Goal: Find specific page/section: Find specific page/section

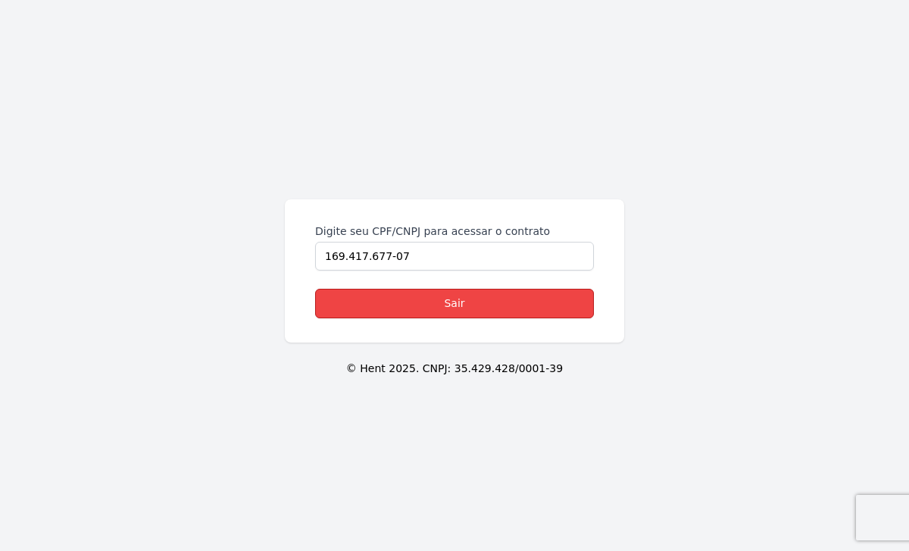
click at [407, 293] on link "Sair" at bounding box center [454, 304] width 279 height 30
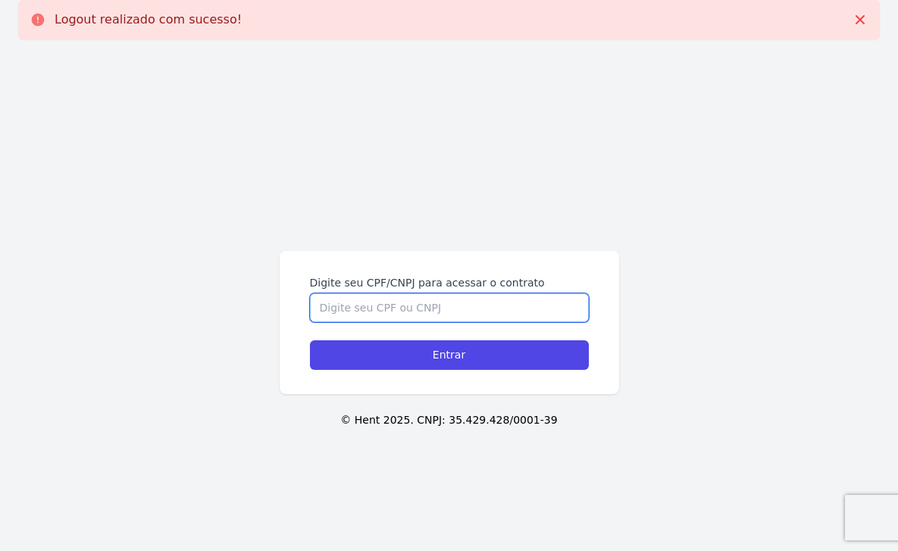
click at [406, 294] on input "Digite seu CPF/CNPJ para acessar o contrato" at bounding box center [449, 307] width 279 height 29
paste input "03603484754"
type input "03603484754"
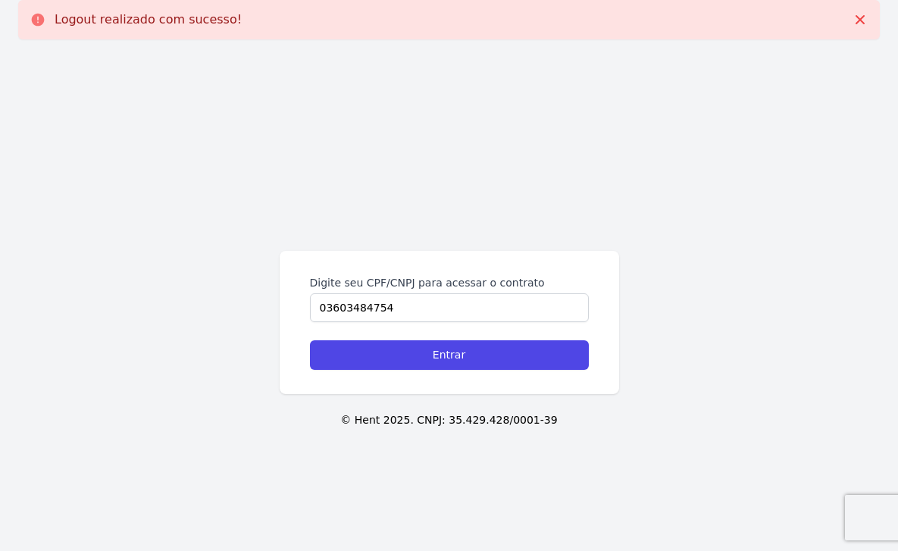
click at [387, 339] on form "Digite seu CPF/CNPJ para acessar o contrato 03603484754 Entrar" at bounding box center [449, 322] width 279 height 95
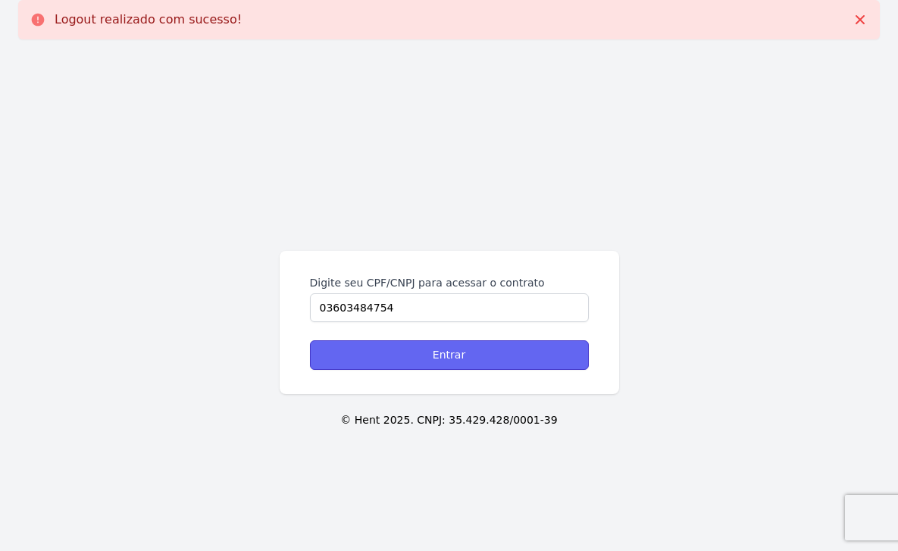
click at [387, 353] on input "Entrar" at bounding box center [449, 355] width 279 height 30
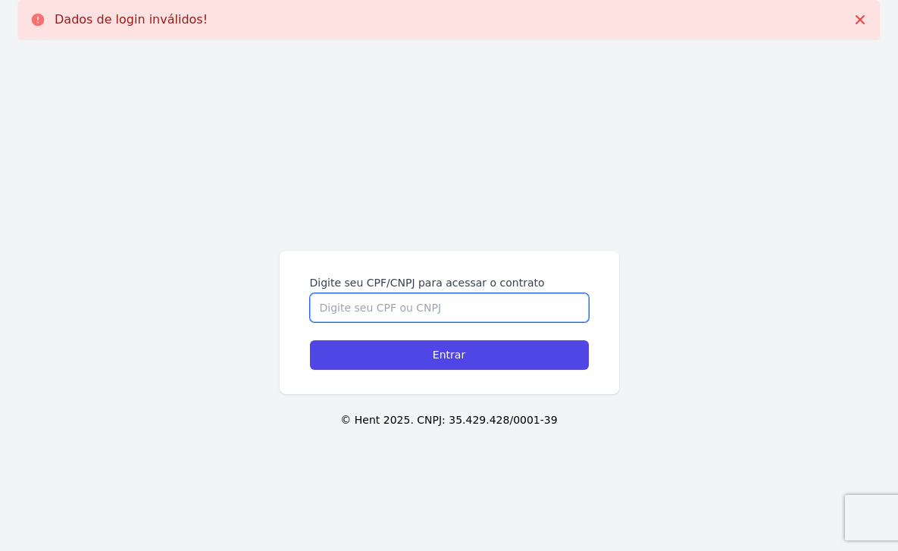
click at [383, 315] on input "Digite seu CPF/CNPJ para acessar o contrato" at bounding box center [449, 307] width 279 height 29
paste input "03603484754"
click at [335, 308] on input "03603484754" at bounding box center [449, 307] width 279 height 29
click at [355, 307] on input "036.03484754" at bounding box center [449, 307] width 279 height 29
click at [377, 311] on input "036.034.84754" at bounding box center [449, 307] width 279 height 29
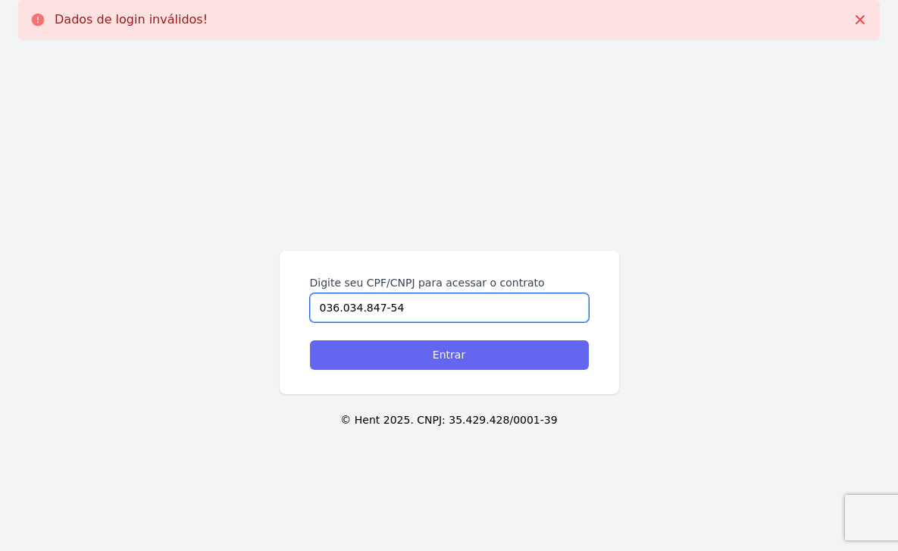
type input "036.034.847-54"
click at [365, 358] on input "Entrar" at bounding box center [449, 355] width 279 height 30
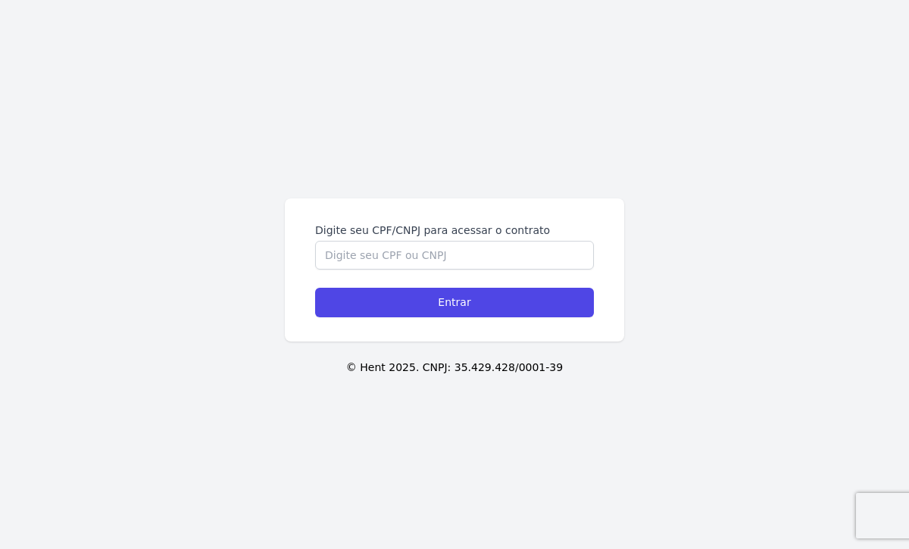
click at [383, 274] on form "Digite seu CPF/CNPJ para acessar o contrato Entrar" at bounding box center [454, 270] width 279 height 95
click at [383, 271] on form "Digite seu CPF/CNPJ para acessar o contrato Entrar" at bounding box center [454, 270] width 279 height 95
click at [385, 264] on input "Digite seu CPF/CNPJ para acessar o contrato" at bounding box center [454, 255] width 279 height 29
paste input "03603484754"
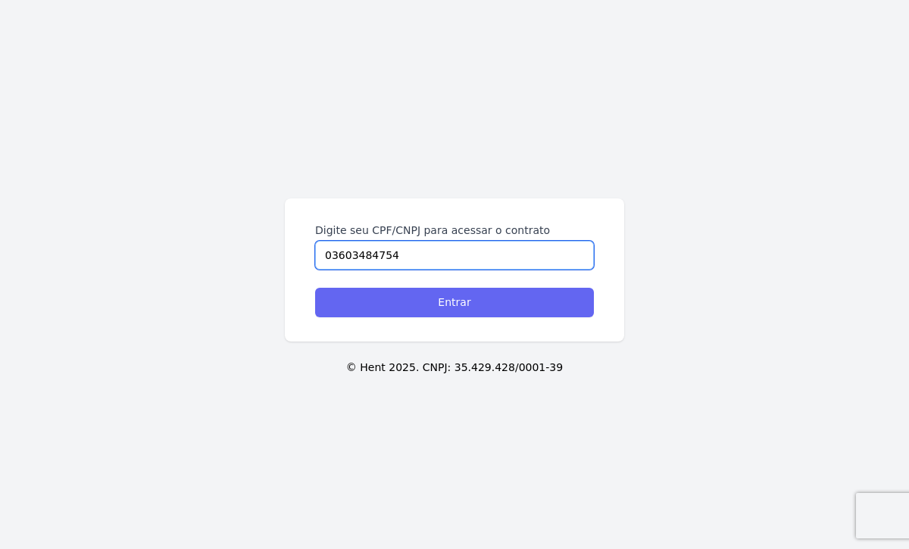
type input "03603484754"
click at [389, 309] on input "Entrar" at bounding box center [454, 303] width 279 height 30
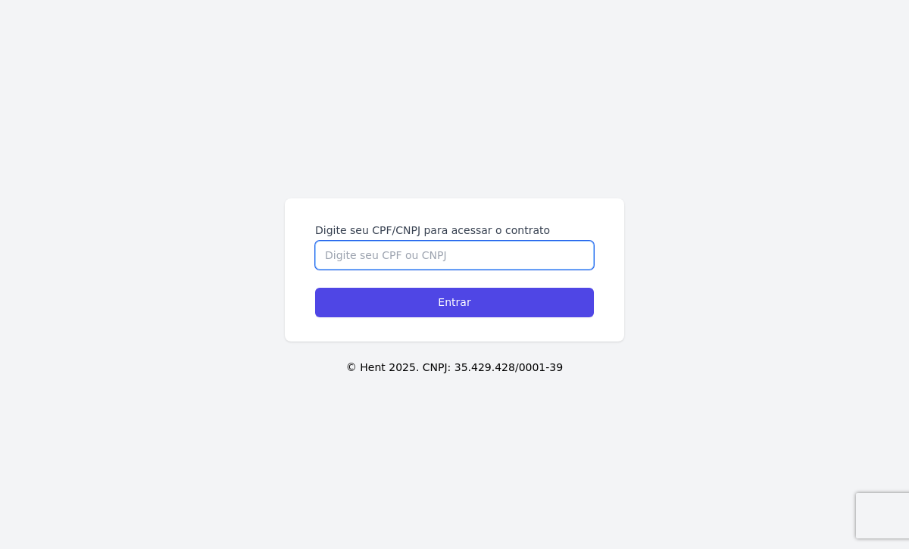
click at [489, 255] on input "Digite seu CPF/CNPJ para acessar o contrato" at bounding box center [454, 255] width 279 height 29
paste input "03603484754"
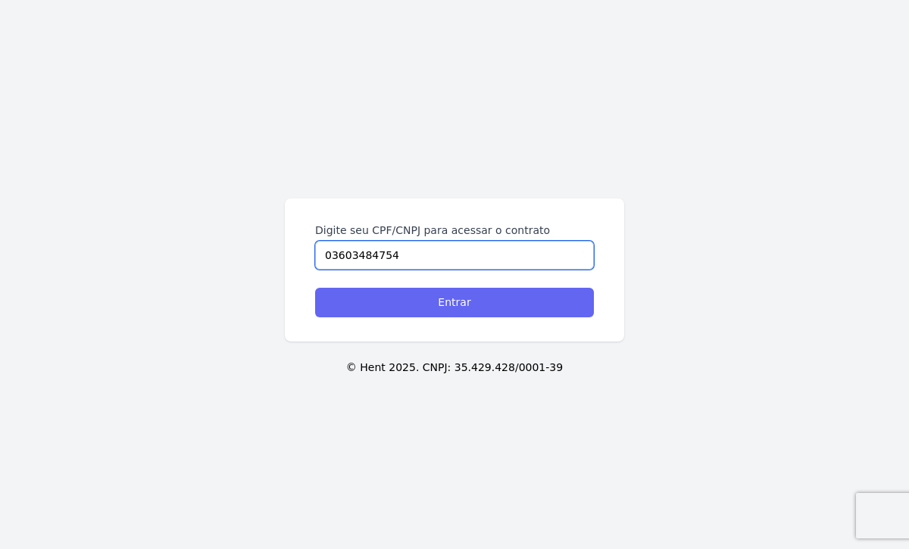
type input "03603484754"
click at [446, 299] on input "Entrar" at bounding box center [454, 303] width 279 height 30
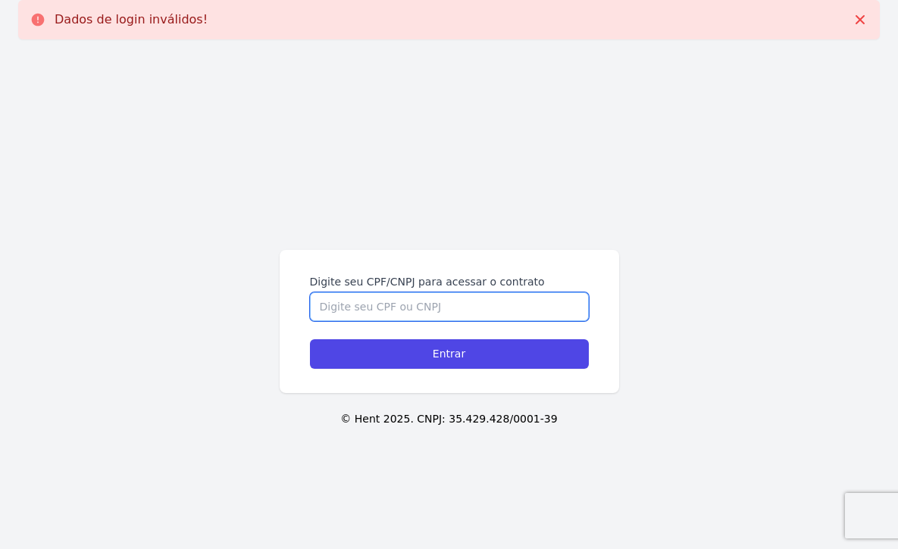
drag, startPoint x: 0, startPoint y: 0, endPoint x: 446, endPoint y: 299, distance: 536.8
click at [446, 299] on input "Digite seu CPF/CNPJ para acessar o contrato" at bounding box center [449, 307] width 279 height 29
paste input "03603484754"
click at [332, 308] on input "03603484754" at bounding box center [449, 307] width 279 height 29
click at [353, 304] on input "036.03484754" at bounding box center [449, 307] width 279 height 29
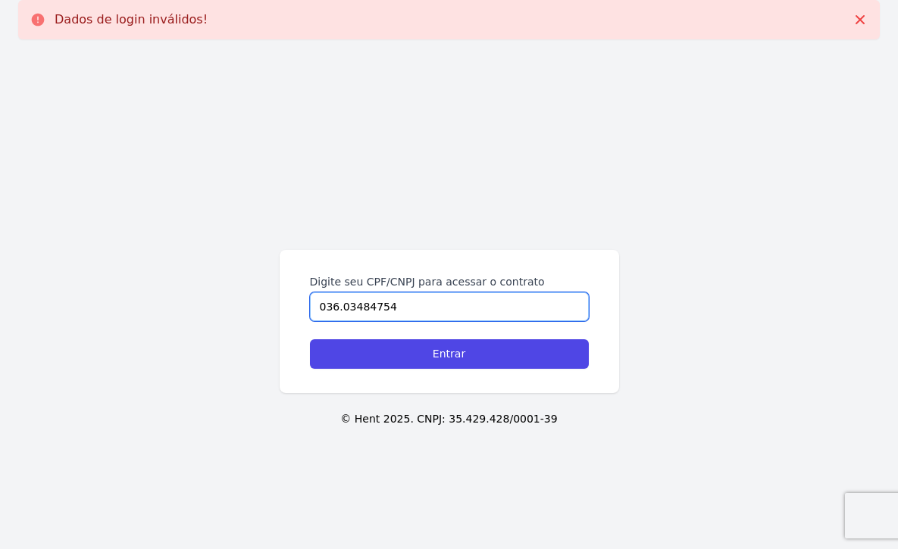
click at [355, 306] on input "036.03484754" at bounding box center [449, 307] width 279 height 29
click at [374, 310] on input "036.034.84754" at bounding box center [449, 307] width 279 height 29
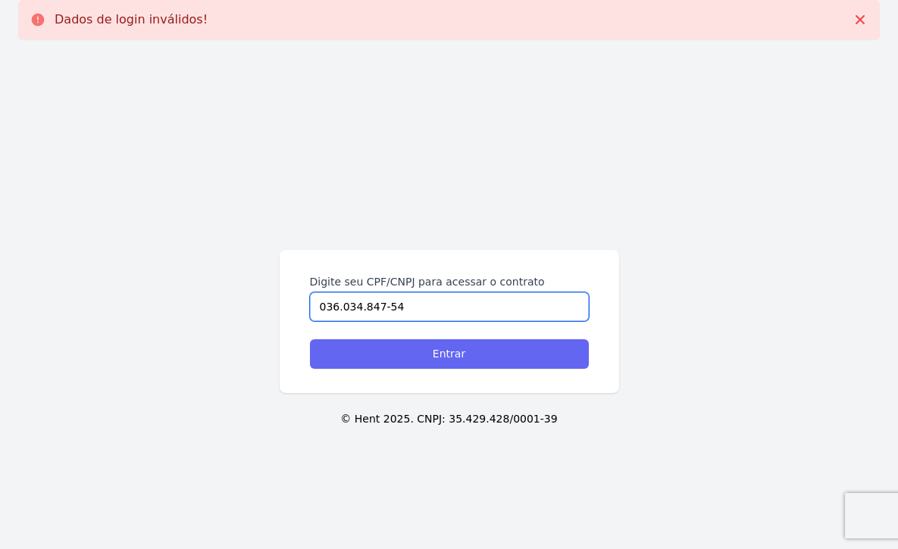
type input "036.034.847-54"
click at [371, 355] on input "Entrar" at bounding box center [449, 355] width 279 height 30
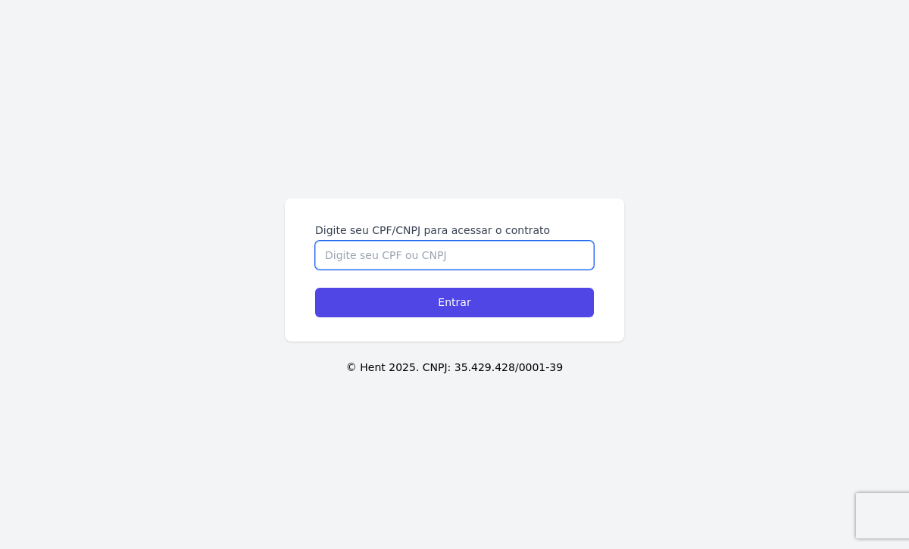
click at [357, 257] on input "Digite seu CPF/CNPJ para acessar o contrato" at bounding box center [454, 255] width 279 height 29
paste input "03603484754"
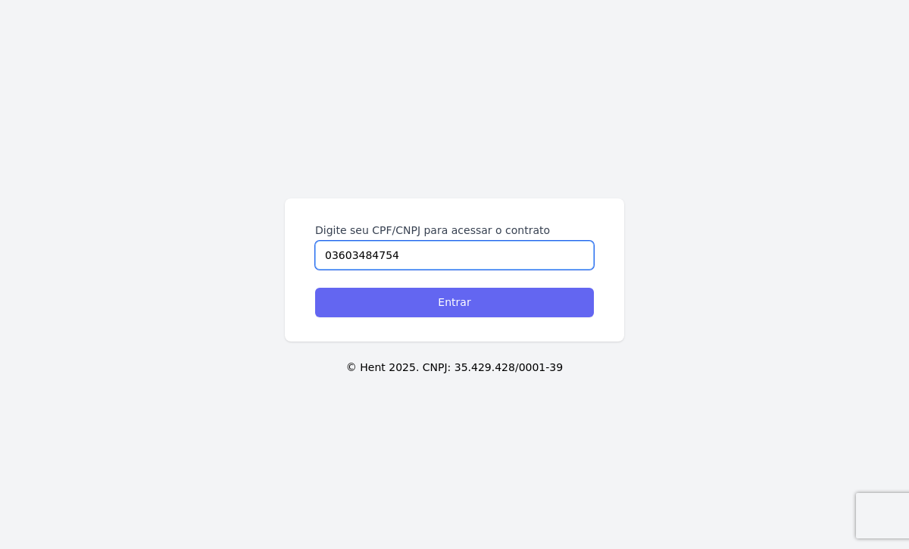
type input "03603484754"
click at [385, 307] on input "Entrar" at bounding box center [454, 303] width 279 height 30
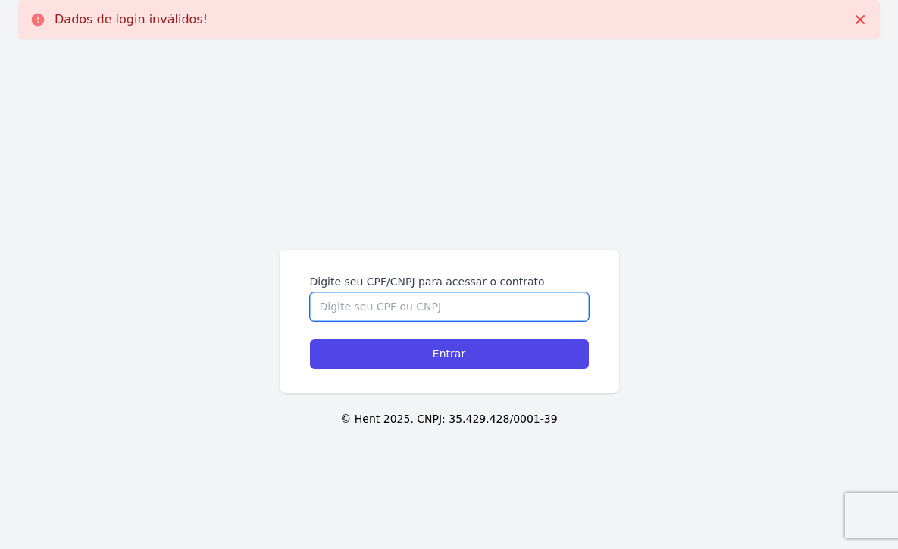
drag, startPoint x: 0, startPoint y: 0, endPoint x: 385, endPoint y: 305, distance: 491.0
click at [385, 305] on input "Digite seu CPF/CNPJ para acessar o contrato" at bounding box center [449, 307] width 279 height 29
paste input "03603484754"
click at [338, 304] on input "03603484754" at bounding box center [449, 307] width 279 height 29
click at [353, 309] on input "036.03484754" at bounding box center [449, 307] width 279 height 29
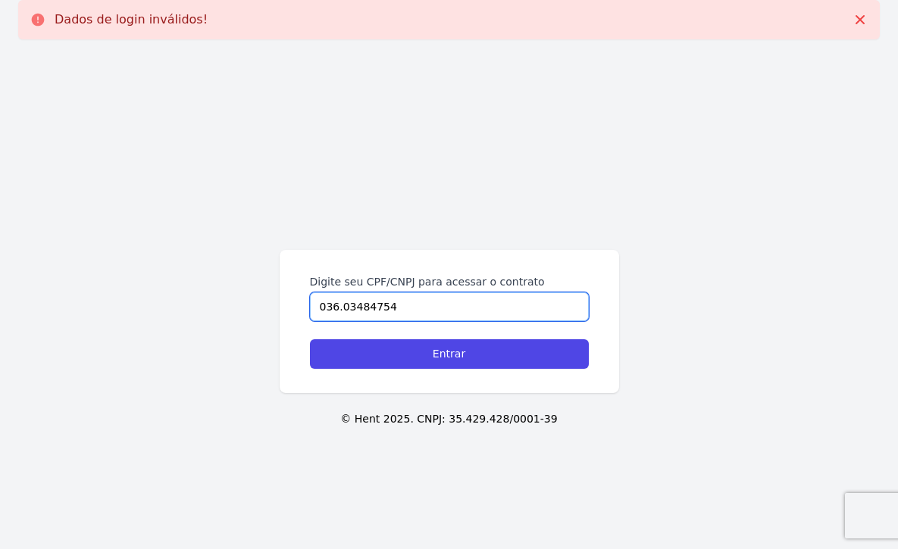
click at [356, 307] on input "036.03484754" at bounding box center [449, 307] width 279 height 29
click at [374, 308] on input "036.034.84754" at bounding box center [449, 307] width 279 height 29
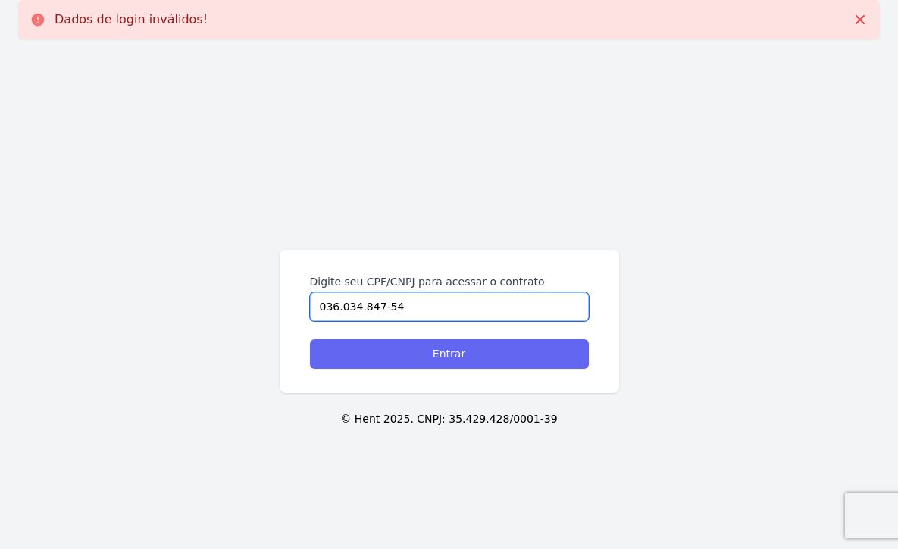
type input "036.034.847-54"
click at [356, 353] on input "Entrar" at bounding box center [449, 355] width 279 height 30
